Goal: Transaction & Acquisition: Register for event/course

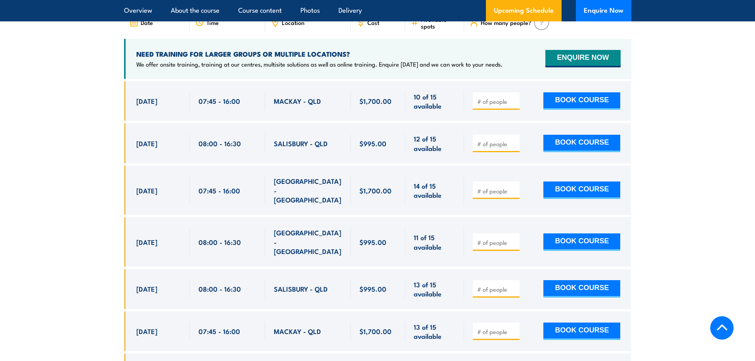
scroll to position [1506, 0]
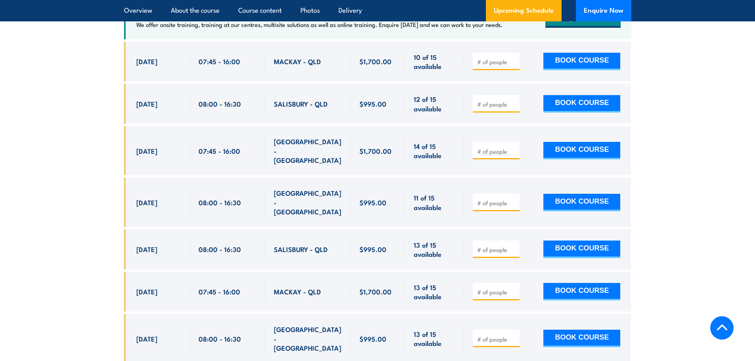
drag, startPoint x: 147, startPoint y: 225, endPoint x: 416, endPoint y: 238, distance: 268.6
click at [416, 238] on div "29 Sep, 2025, 08:00 - 08:00" at bounding box center [377, 249] width 507 height 40
click at [152, 244] on span "29 Sep, 2025" at bounding box center [146, 248] width 21 height 9
click at [423, 240] on span "13 of 15 available" at bounding box center [435, 249] width 42 height 19
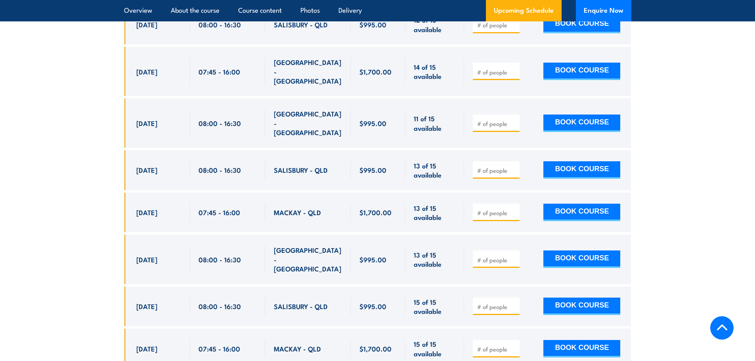
scroll to position [1625, 0]
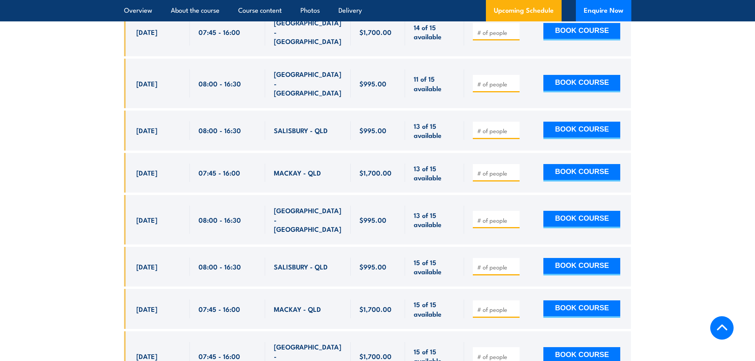
click at [491, 263] on input "number" at bounding box center [497, 267] width 40 height 8
type input "1"
click at [552, 258] on button "BOOK COURSE" at bounding box center [581, 266] width 77 height 17
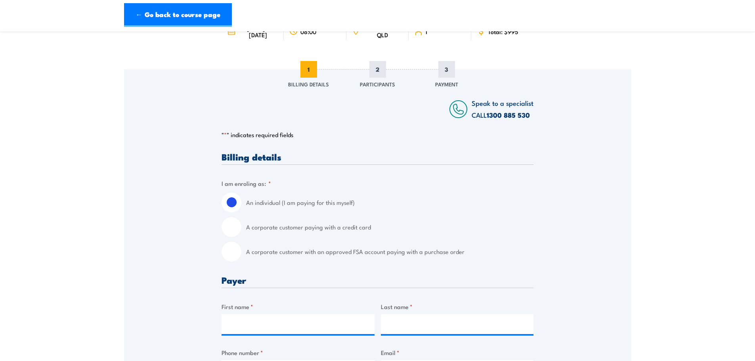
scroll to position [119, 0]
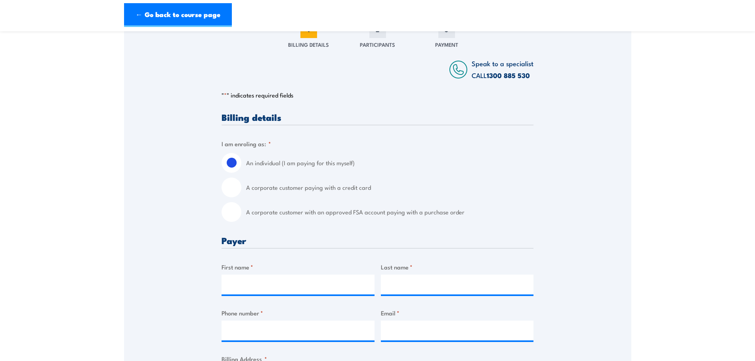
click at [254, 186] on label "A corporate customer paying with a credit card" at bounding box center [389, 188] width 287 height 20
click at [241, 186] on input "A corporate customer paying with a credit card" at bounding box center [232, 188] width 20 height 20
radio input "true"
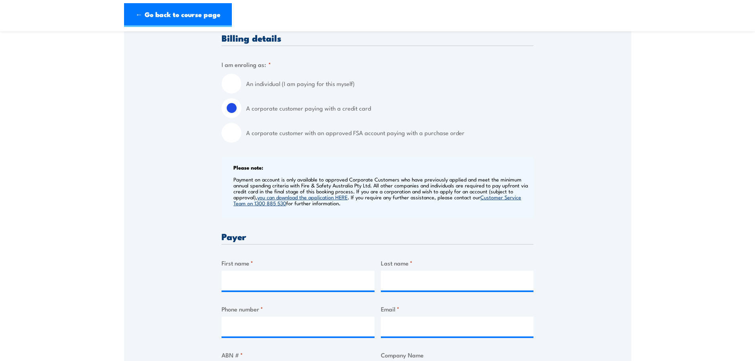
scroll to position [238, 0]
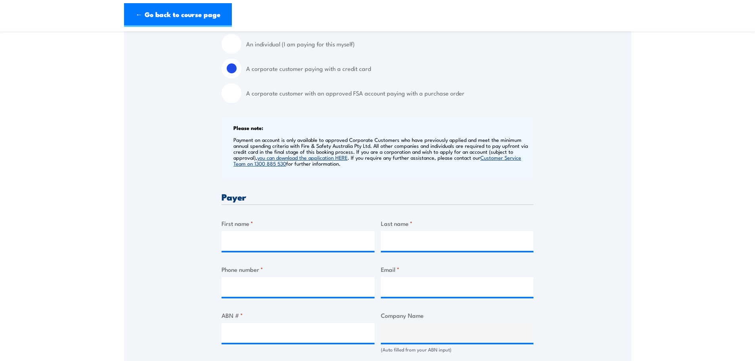
click at [387, 95] on label "A corporate customer with an approved FSA account paying with a purchase order" at bounding box center [389, 93] width 287 height 20
click at [241, 95] on input "A corporate customer with an approved FSA account paying with a purchase order" at bounding box center [232, 93] width 20 height 20
radio input "true"
click at [254, 239] on input "First name *" at bounding box center [298, 241] width 153 height 20
type input "Lauren"
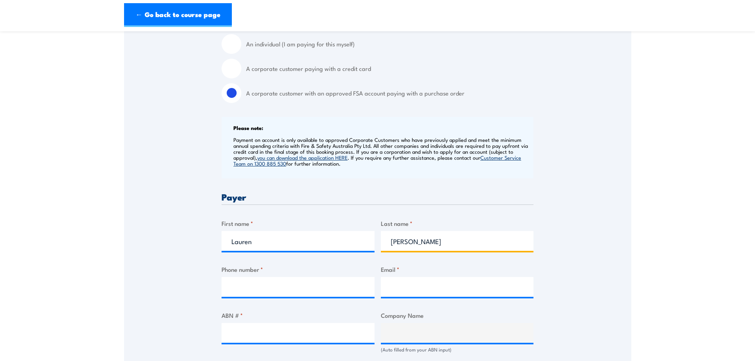
type input "[PERSON_NAME]"
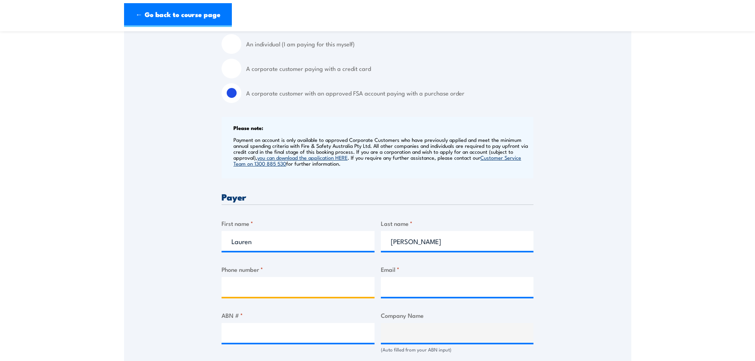
type input "0"
type input "0738044065"
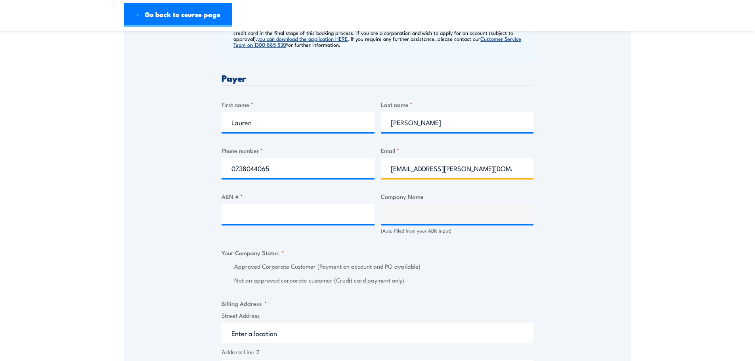
scroll to position [396, 0]
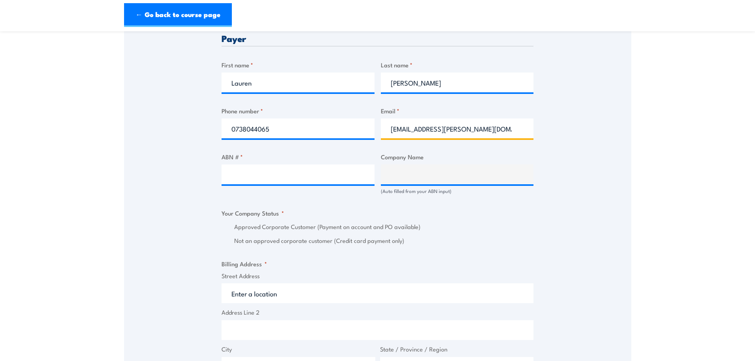
type input "[EMAIL_ADDRESS][PERSON_NAME][DOMAIN_NAME]"
click at [255, 177] on input "ABN # *" at bounding box center [298, 174] width 153 height 20
paste input "32 112 073 480,"
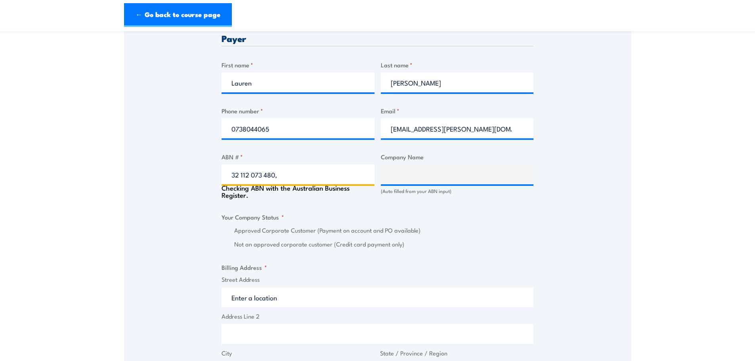
type input "32 112 073 480"
type input "METCASH LIMITED"
radio input "true"
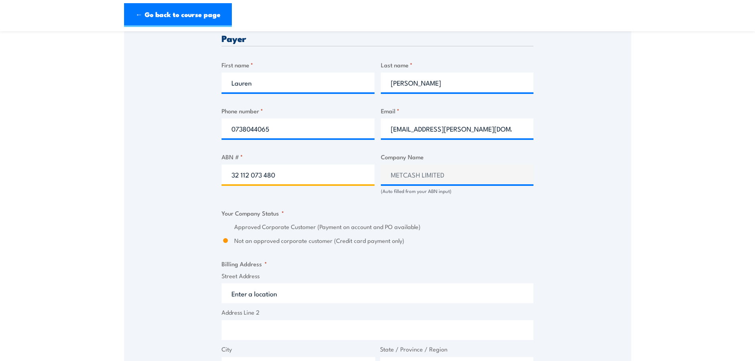
scroll to position [436, 0]
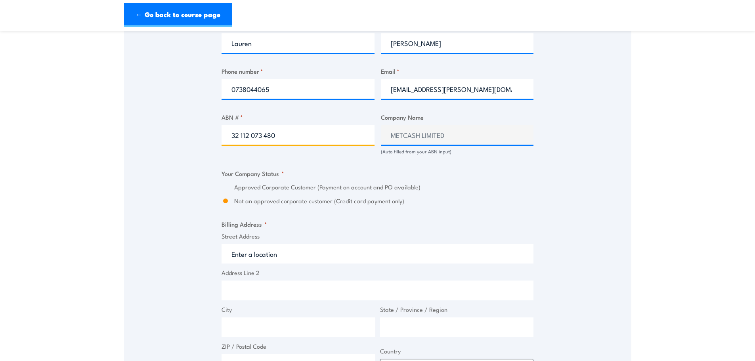
type input "32 112 073 480"
click at [292, 190] on label "Approved Corporate Customer (Payment on account and PO available)" at bounding box center [383, 187] width 299 height 9
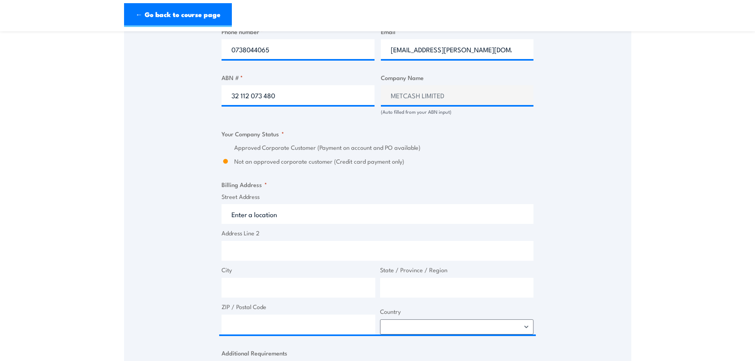
scroll to position [555, 0]
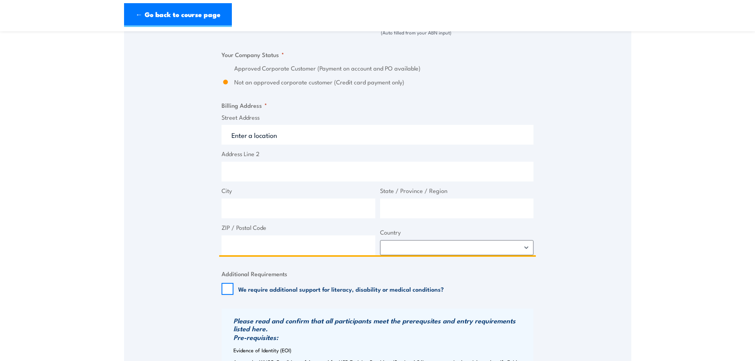
click at [320, 137] on input "Street Address" at bounding box center [378, 135] width 312 height 20
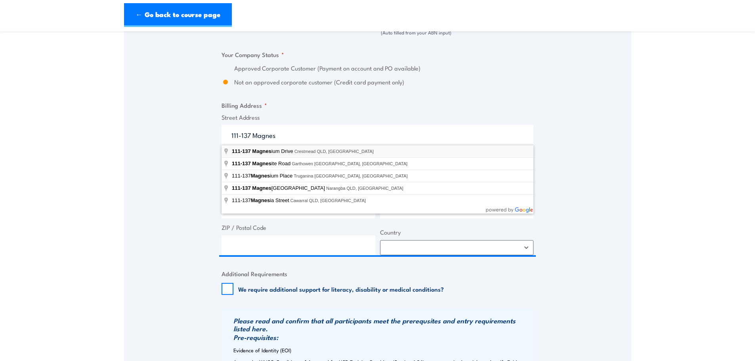
type input "[STREET_ADDRESS]"
type input "111 Magnesium Dr"
type input "Crestmead"
type input "[GEOGRAPHIC_DATA]"
type input "4132"
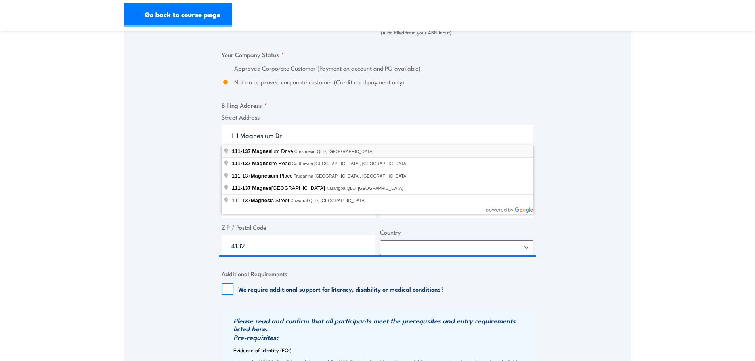
select select "[GEOGRAPHIC_DATA]"
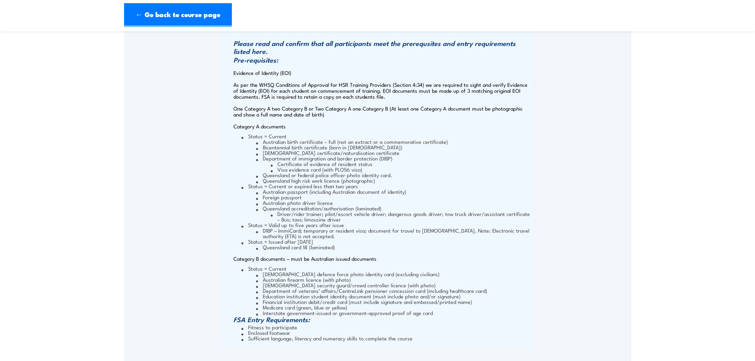
scroll to position [1030, 0]
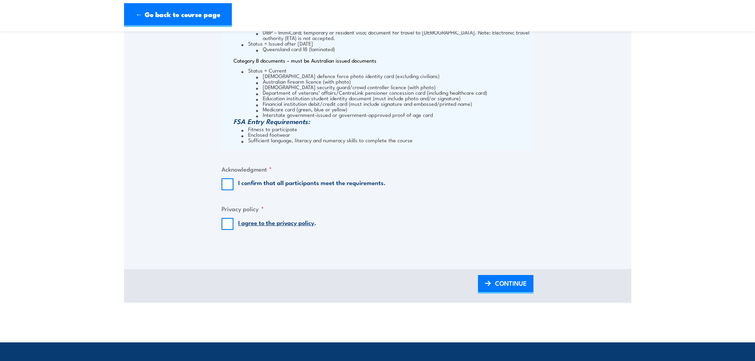
click at [260, 184] on label "I confirm that all participants meet the requirements." at bounding box center [311, 184] width 147 height 12
click at [233, 184] on input "I confirm that all participants meet the requirements." at bounding box center [228, 184] width 12 height 12
checkbox input "true"
click at [225, 225] on input "I agree to the privacy policy ." at bounding box center [228, 224] width 12 height 12
checkbox input "true"
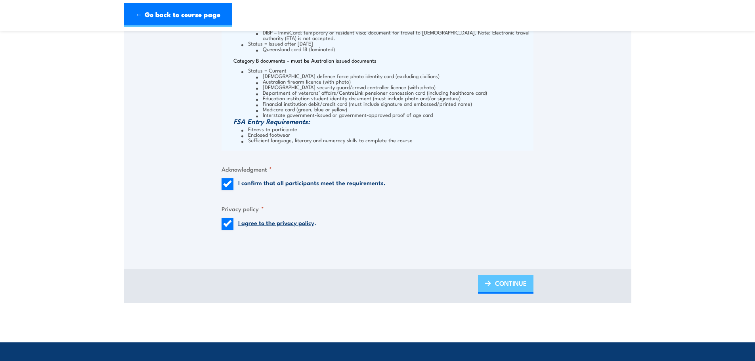
click at [501, 291] on span "CONTINUE" at bounding box center [511, 283] width 32 height 21
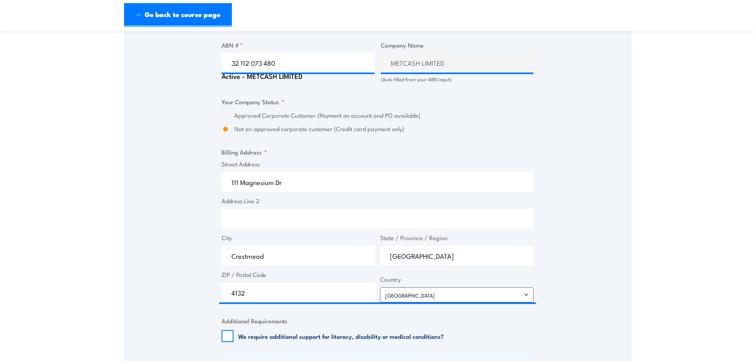
scroll to position [436, 0]
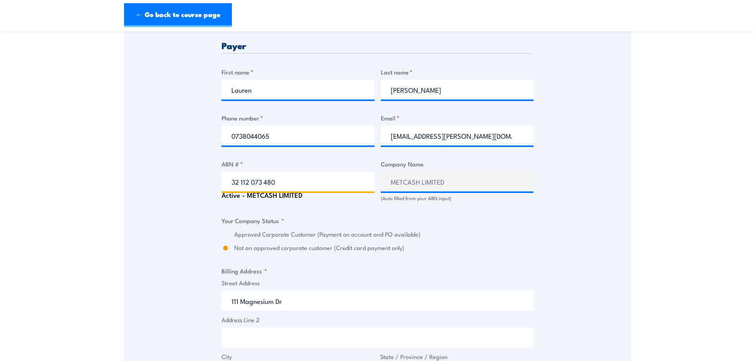
drag, startPoint x: 298, startPoint y: 181, endPoint x: 213, endPoint y: 176, distance: 85.0
click at [213, 176] on div "Speak to a specialist CALL [PHONE_NUMBER] CALL [PHONE_NUMBER] There was a probl…" at bounding box center [377, 300] width 507 height 1175
paste input "61 000 031 569"
type input "61 000 031 569"
click input "Previous" at bounding box center [0, 0] width 0 height 0
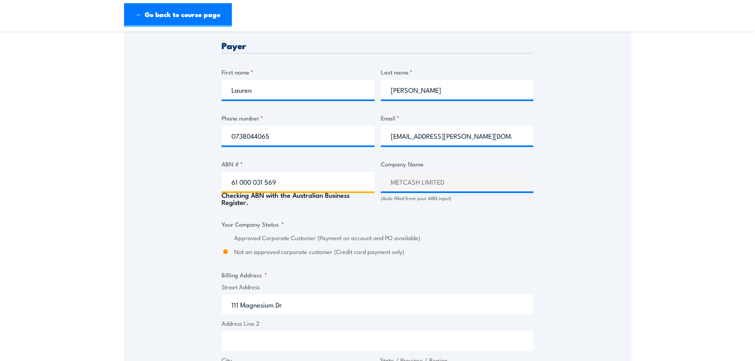
type input "METCASH TRADING LIMITED"
radio input "true"
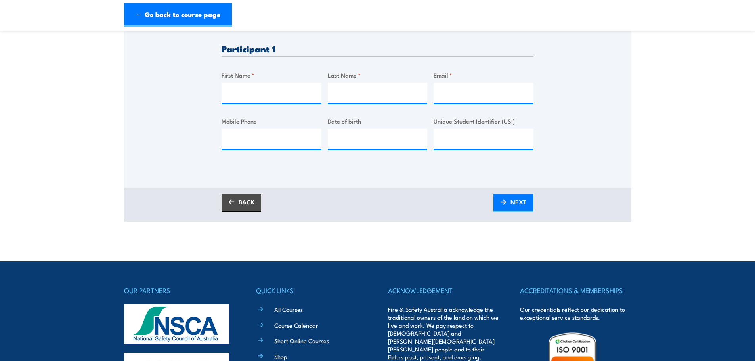
scroll to position [119, 0]
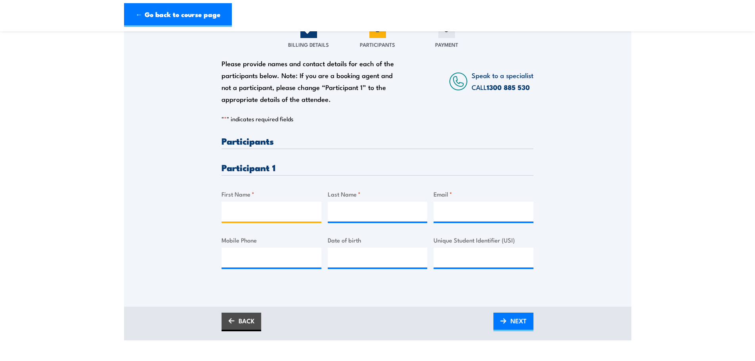
click at [247, 212] on input "First Name *" at bounding box center [272, 212] width 100 height 20
type input "Junior (Rakoia)"
type input "Rakoia"
click at [453, 213] on input "Email *" at bounding box center [483, 212] width 100 height 20
click at [442, 210] on input "Email *" at bounding box center [483, 212] width 100 height 20
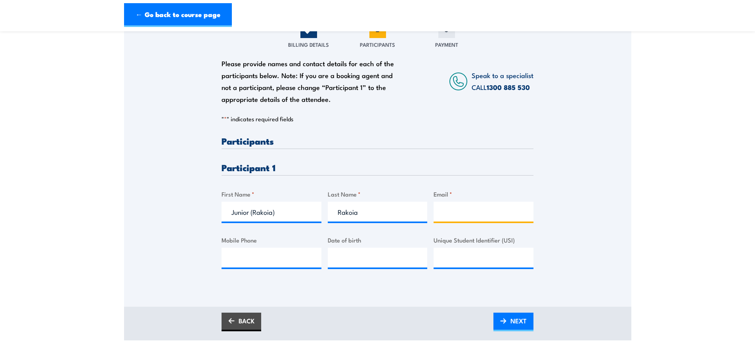
paste input "mailto:[EMAIL_ADDRESS][DOMAIN_NAME]"
drag, startPoint x: 517, startPoint y: 211, endPoint x: 402, endPoint y: 204, distance: 114.7
click at [402, 204] on div "Please provide names and contact details for each of the participants below. No…" at bounding box center [378, 208] width 312 height 145
click at [464, 210] on input "mailto:[EMAIL_ADDRESS][DOMAIN_NAME]" at bounding box center [483, 212] width 100 height 20
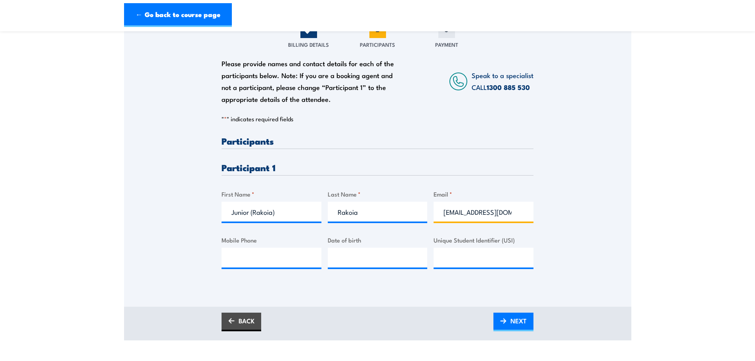
type input "[EMAIL_ADDRESS][DOMAIN_NAME]"
click at [282, 248] on input "Mobile Phone" at bounding box center [272, 258] width 100 height 20
paste input "422 592 419"
click at [233, 260] on input "422 592 419" at bounding box center [272, 258] width 100 height 20
type input "0422 592 419"
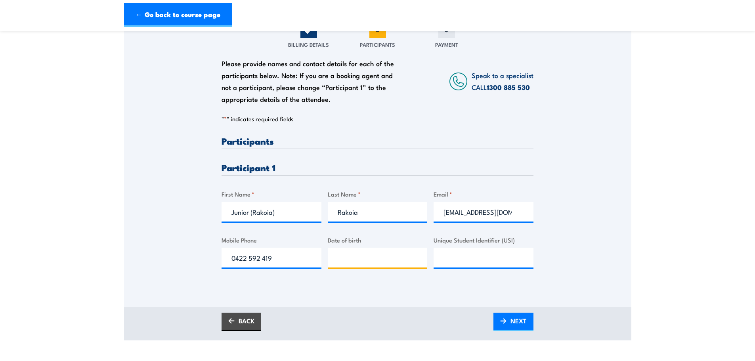
type input "__/__/____"
click at [379, 262] on input "__/__/____" at bounding box center [378, 258] width 100 height 20
click at [461, 254] on input "Unique Student Identifier (USI)" at bounding box center [483, 258] width 100 height 20
click at [508, 327] on link "NEXT" at bounding box center [513, 322] width 40 height 19
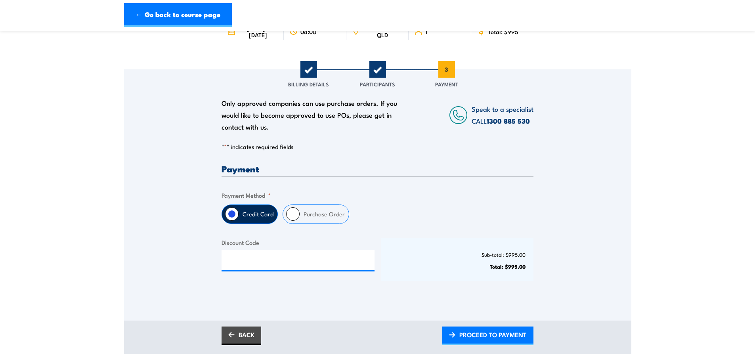
scroll to position [119, 0]
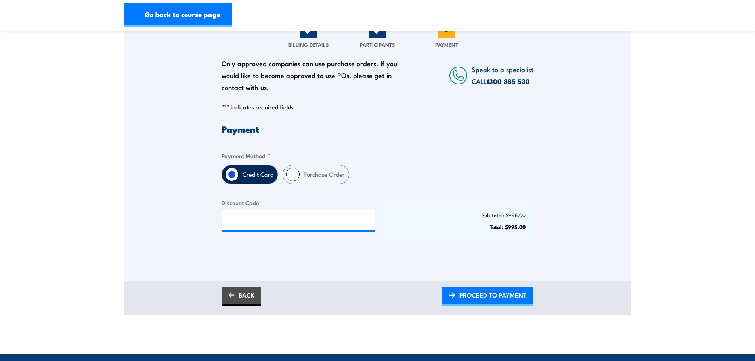
click at [309, 178] on label "Purchase Order" at bounding box center [324, 174] width 49 height 19
click at [300, 178] on input "Purchase Order" at bounding box center [292, 174] width 13 height 13
radio input "true"
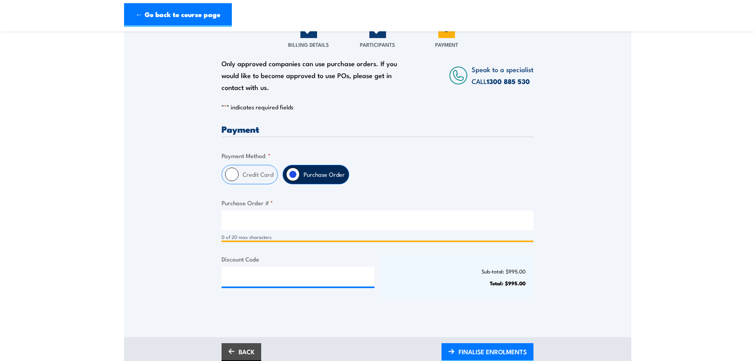
click at [340, 221] on input "Purchase Order # *" at bounding box center [378, 220] width 312 height 20
paste input "U24547"
click at [229, 220] on input "U24547" at bounding box center [378, 220] width 312 height 20
type input "AU24547"
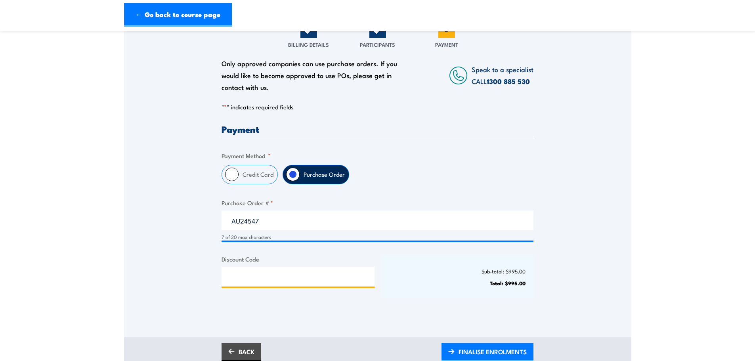
click at [316, 272] on input "Discount Code" at bounding box center [298, 277] width 153 height 20
click at [294, 275] on input "Discount Code" at bounding box center [298, 277] width 153 height 20
paste input "NSCAGOLD2025!"
type input "NSCAGOLD2025!"
click at [490, 349] on span "APPLY DISCOUNT CODE" at bounding box center [492, 351] width 69 height 21
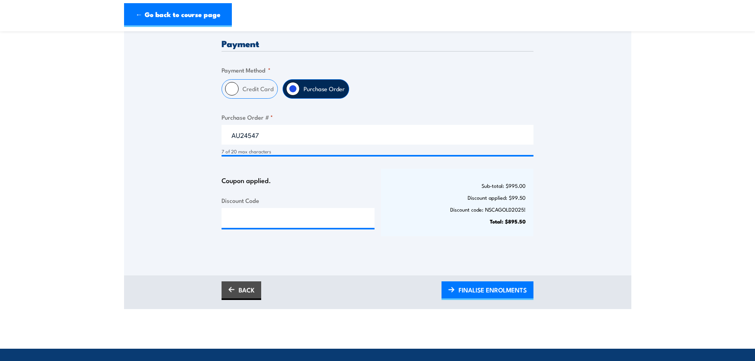
scroll to position [0, 0]
click at [483, 294] on span "FINALISE ENROLMENTS" at bounding box center [492, 289] width 68 height 21
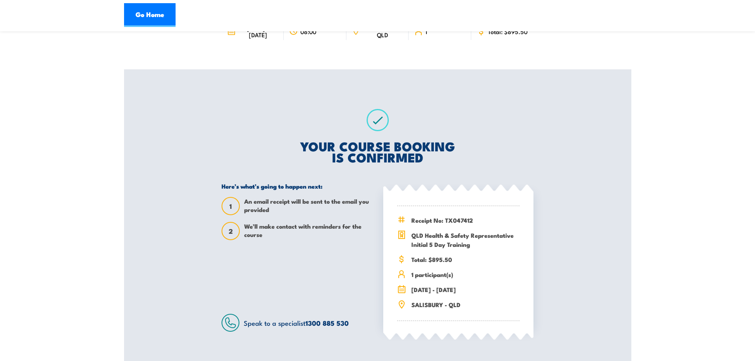
scroll to position [119, 0]
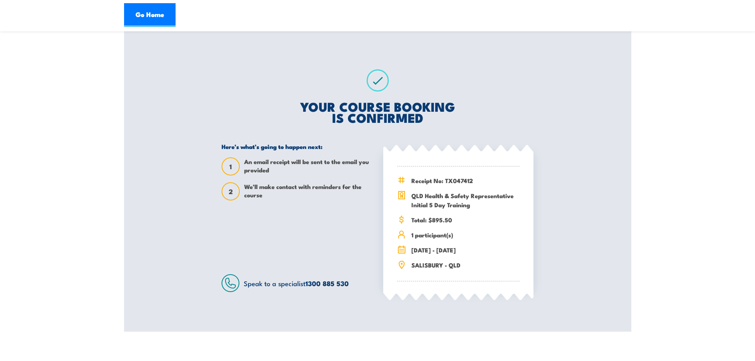
click at [646, 116] on section "QLD Health & Safety Representative Initial 5 Day Training 27 - 31 October 2025 …" at bounding box center [377, 126] width 755 height 411
